Goal: Find contact information: Find contact information

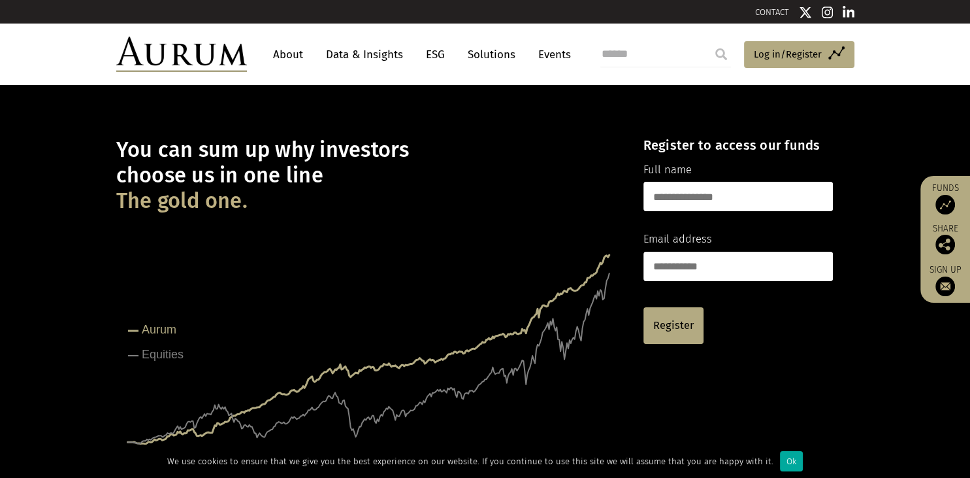
click at [291, 58] on link "About" at bounding box center [288, 54] width 43 height 24
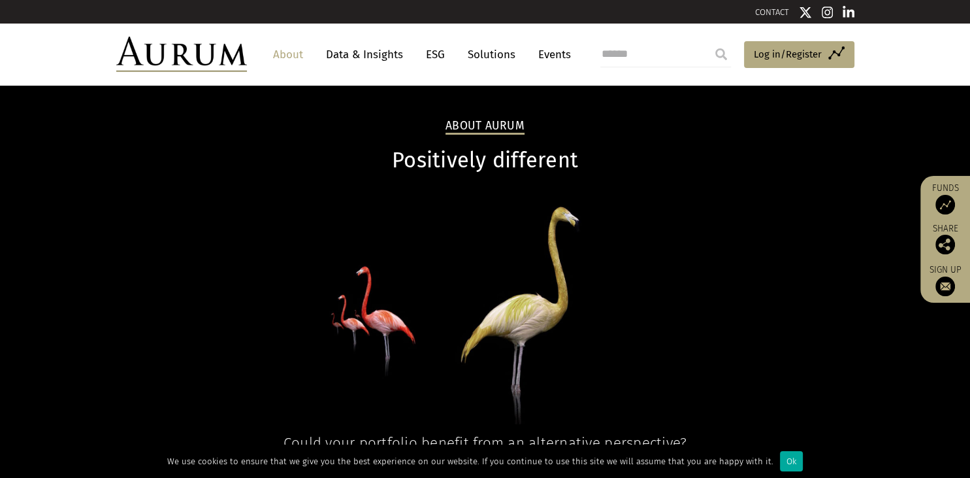
click at [777, 14] on link "CONTACT" at bounding box center [772, 12] width 34 height 10
